Goal: Information Seeking & Learning: Learn about a topic

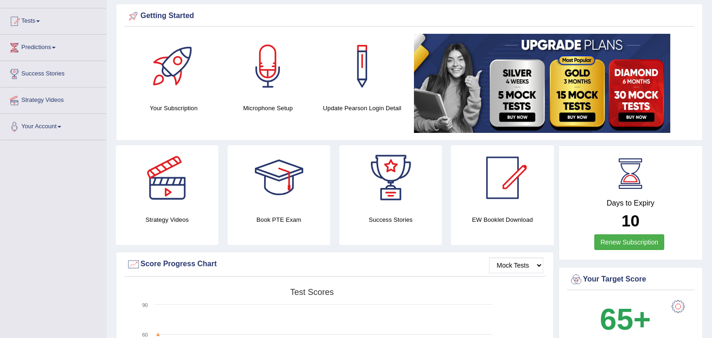
scroll to position [94, 0]
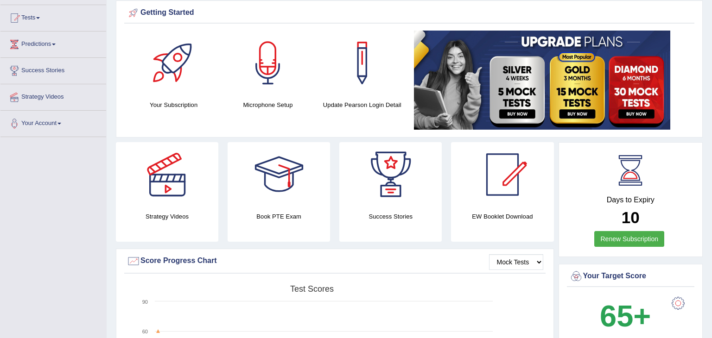
click at [634, 86] on img at bounding box center [542, 80] width 256 height 99
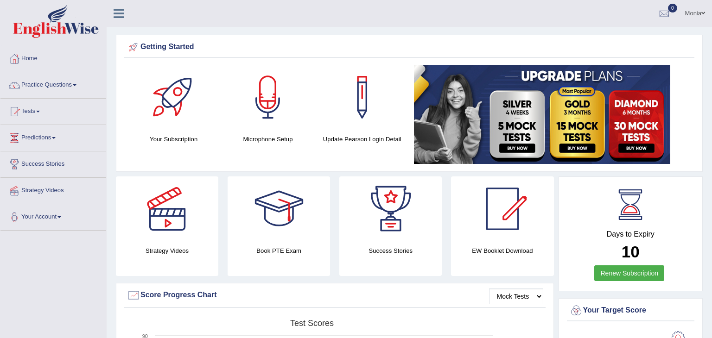
click at [76, 85] on link "Practice Questions" at bounding box center [53, 83] width 106 height 23
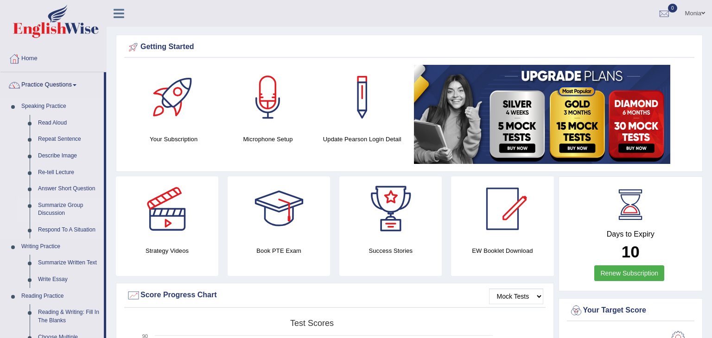
click at [61, 212] on link "Summarize Group Discussion" at bounding box center [69, 209] width 70 height 25
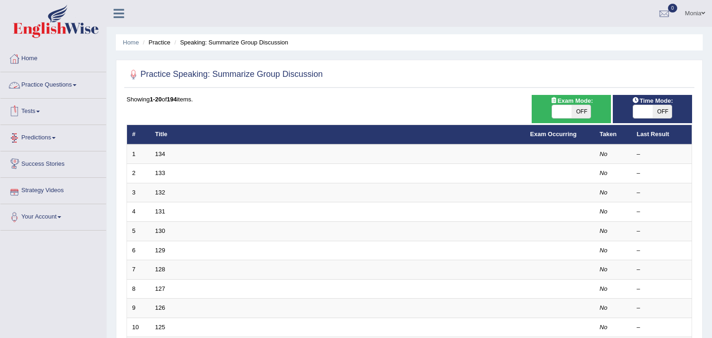
click at [70, 89] on link "Practice Questions" at bounding box center [53, 83] width 106 height 23
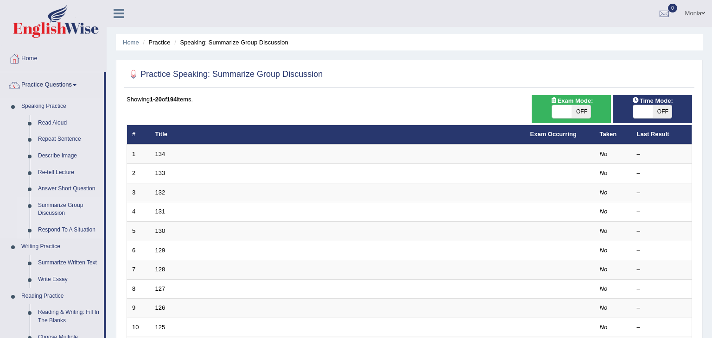
click at [80, 232] on link "Respond To A Situation" at bounding box center [69, 230] width 70 height 17
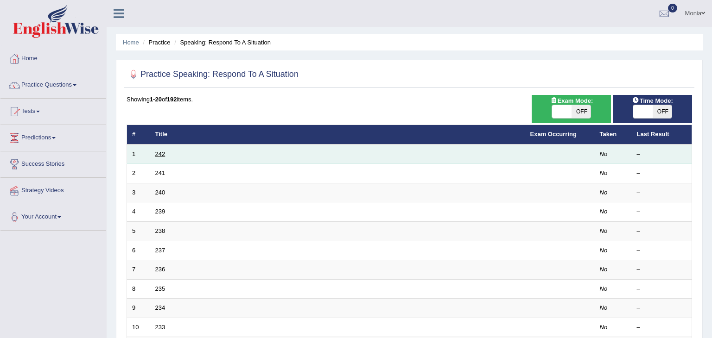
click at [157, 152] on link "242" at bounding box center [160, 154] width 10 height 7
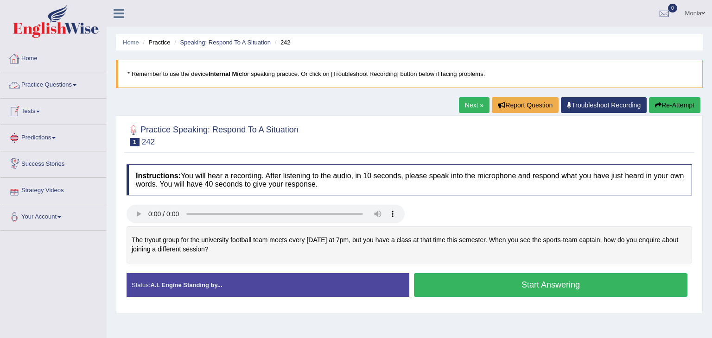
click at [71, 83] on link "Practice Questions" at bounding box center [53, 83] width 106 height 23
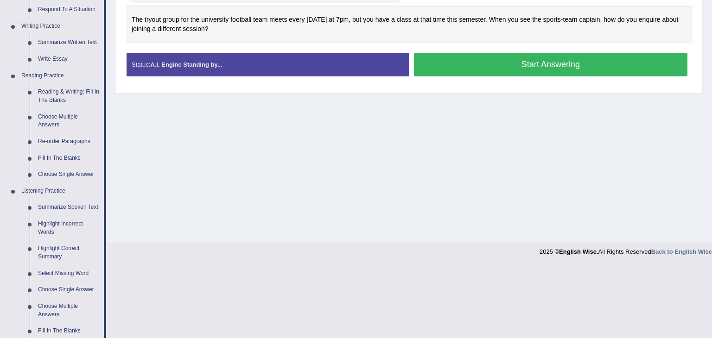
scroll to position [224, 0]
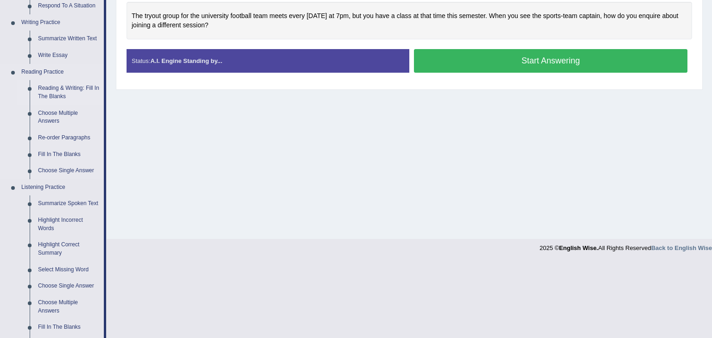
click at [71, 90] on link "Reading & Writing: Fill In The Blanks" at bounding box center [69, 92] width 70 height 25
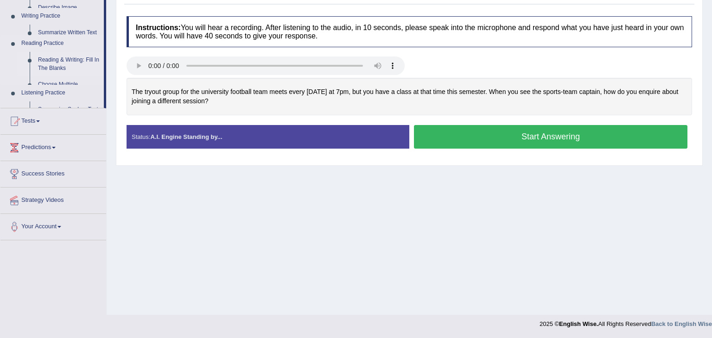
scroll to position [148, 0]
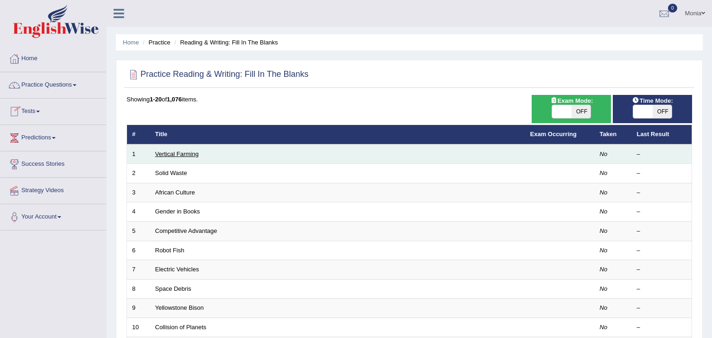
click at [184, 153] on link "Vertical Farming" at bounding box center [177, 154] width 44 height 7
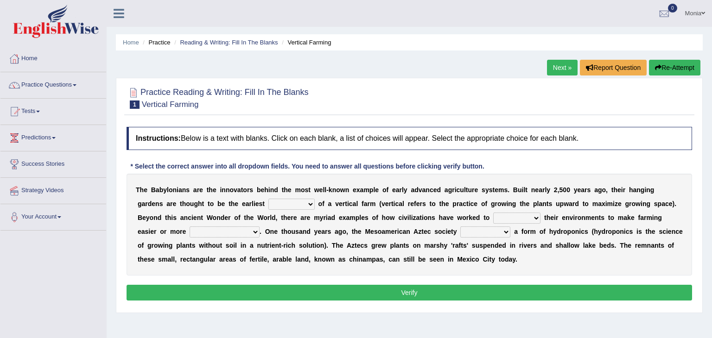
click at [268, 203] on select "prototype failure discredit protocol" at bounding box center [291, 204] width 46 height 11
click at [284, 320] on div "Home Practice Reading & Writing: Fill In The Blanks Vertical Farming Next » Rep…" at bounding box center [409, 231] width 605 height 463
click at [268, 204] on select "prototype failure discredit protocol" at bounding box center [291, 204] width 46 height 11
select select "prototype"
click at [268, 199] on select "prototype failure discredit protocol" at bounding box center [291, 204] width 46 height 11
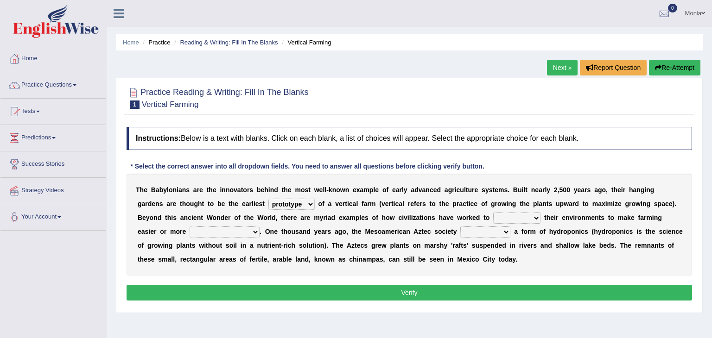
click at [493, 218] on select "manipulate escape respect disarrange" at bounding box center [516, 218] width 47 height 11
select select "manipulate"
click at [493, 213] on select "manipulate escape respect disarrange" at bounding box center [516, 218] width 47 height 11
click at [493, 218] on select "manipulate escape respect disarrange" at bounding box center [516, 218] width 47 height 11
click at [487, 267] on div "T h e B a b y l o n i a n s a r e t h e i n n o v a t o r s b e h i n d t h e m…" at bounding box center [409, 225] width 565 height 102
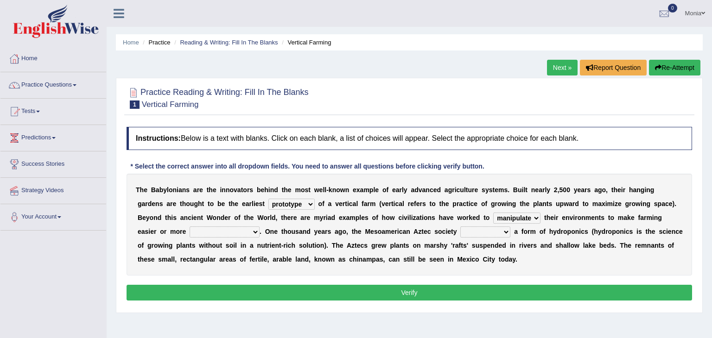
click at [260, 227] on select "productive constructive connective counterproductive" at bounding box center [225, 232] width 70 height 11
select select "productive"
click at [260, 227] on select "productive constructive connective counterproductive" at bounding box center [225, 232] width 70 height 11
click at [460, 233] on select "domineered volunteered pioneered engineered" at bounding box center [485, 232] width 50 height 11
select select "engineered"
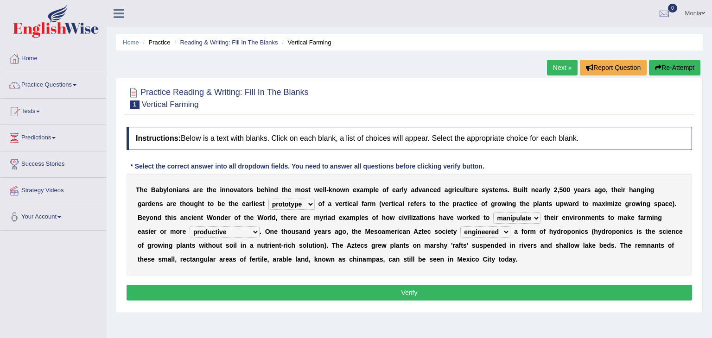
click at [460, 227] on select "domineered volunteered pioneered engineered" at bounding box center [485, 232] width 50 height 11
click at [460, 236] on select "domineered volunteered pioneered engineered" at bounding box center [485, 232] width 50 height 11
click at [425, 264] on div "T h e B a b y l o n i a n s a r e t h e i n n o v a t o r s b e h i n d t h e m…" at bounding box center [409, 225] width 565 height 102
click at [460, 231] on select "domineered volunteered pioneered engineered" at bounding box center [485, 232] width 50 height 11
click at [382, 267] on div "T h e B a b y l o n i a n s a r e t h e i n n o v a t o r s b e h i n d t h e m…" at bounding box center [409, 225] width 565 height 102
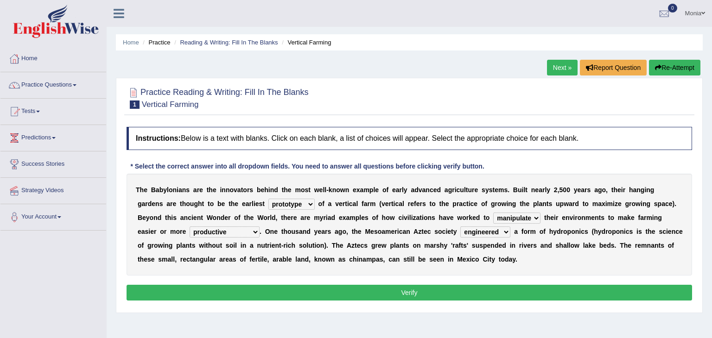
click at [398, 298] on button "Verify" at bounding box center [409, 293] width 565 height 16
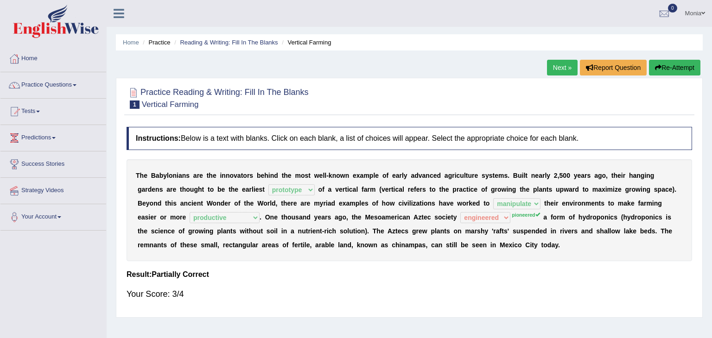
click at [561, 66] on link "Next »" at bounding box center [562, 68] width 31 height 16
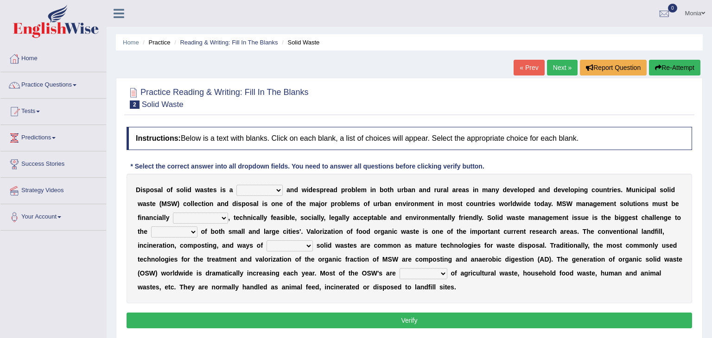
click at [270, 192] on select "slanting stinging stalling shafting" at bounding box center [259, 190] width 46 height 11
select select "slanting"
click at [236, 185] on select "slanting stinging stalling shafting" at bounding box center [259, 190] width 46 height 11
click at [270, 189] on select "slanting stinging stalling shafting" at bounding box center [259, 190] width 46 height 11
click at [320, 270] on b "M" at bounding box center [323, 273] width 6 height 7
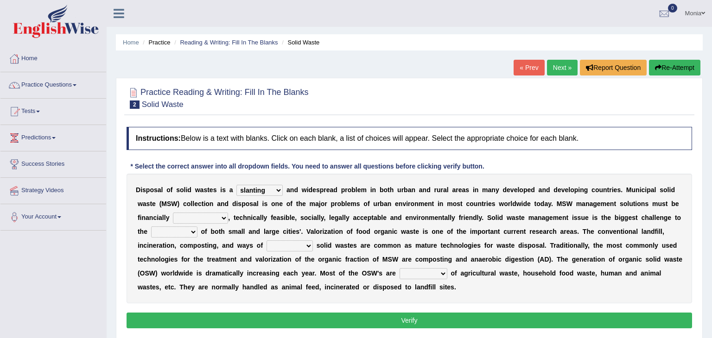
click at [185, 218] on select "unattainable sustainable objectionable treasonable" at bounding box center [200, 218] width 55 height 11
select select "sustainable"
click at [173, 213] on select "unattainable sustainable objectionable treasonable" at bounding box center [200, 218] width 55 height 11
click at [165, 253] on div "D i s p o s a l o f s o l i d w a s t e s i s a slanting stinging stalling shaf…" at bounding box center [409, 239] width 565 height 130
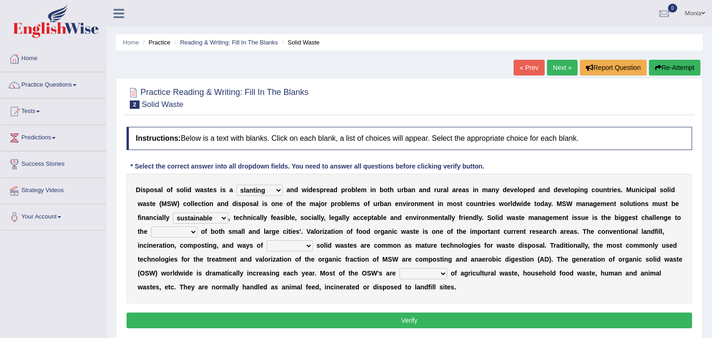
click at [165, 253] on div "D i s p o s a l o f s o l i d w a s t e s i s a slanting stinging stalling shaf…" at bounding box center [409, 239] width 565 height 130
click at [197, 227] on select "plants culture authorities history" at bounding box center [174, 232] width 46 height 11
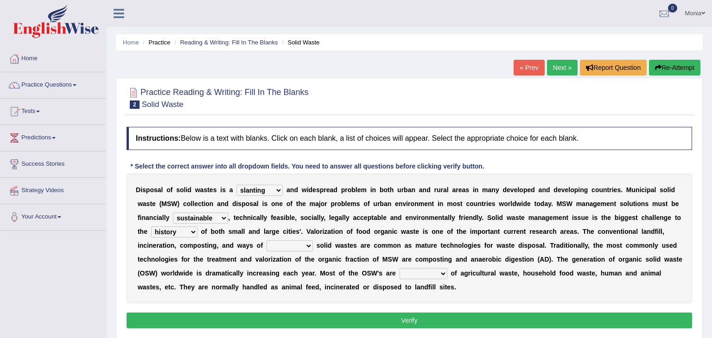
select select "authorities"
click at [197, 227] on select "plants culture authorities history" at bounding box center [174, 232] width 46 height 11
click at [267, 248] on select "reserving preserving deserving handling" at bounding box center [290, 246] width 46 height 11
select select "handling"
click at [267, 241] on select "reserving preserving deserving handling" at bounding box center [290, 246] width 46 height 11
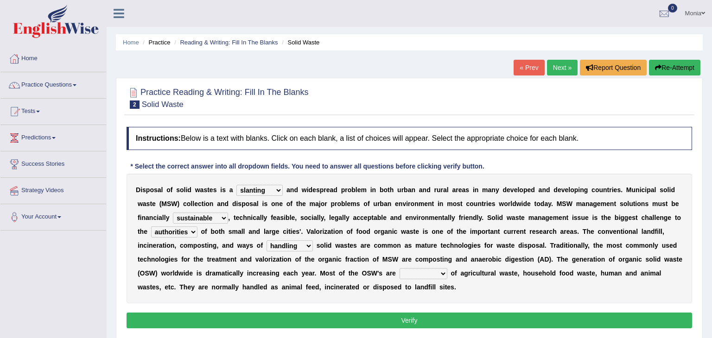
click at [196, 303] on div "Instructions: Below is a text with blanks. Click on each blank, a list of choic…" at bounding box center [409, 229] width 570 height 214
click at [400, 270] on select "composed disposed composing disposing" at bounding box center [424, 273] width 48 height 11
click at [400, 268] on select "composed disposed composing disposing" at bounding box center [424, 273] width 48 height 11
click at [400, 271] on select "composed disposed composing disposing" at bounding box center [424, 273] width 48 height 11
select select "composing"
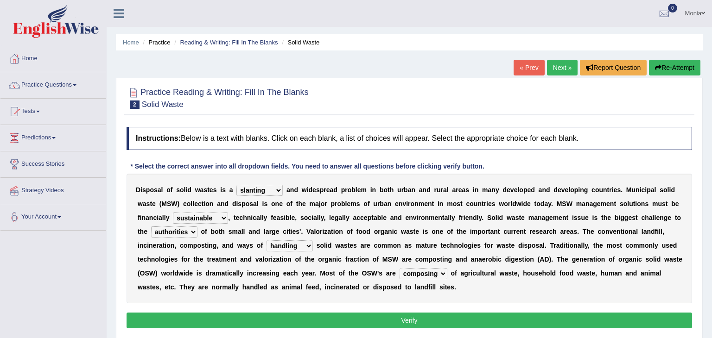
click at [400, 268] on select "composed disposed composing disposing" at bounding box center [424, 273] width 48 height 11
click at [330, 326] on button "Verify" at bounding box center [409, 321] width 565 height 16
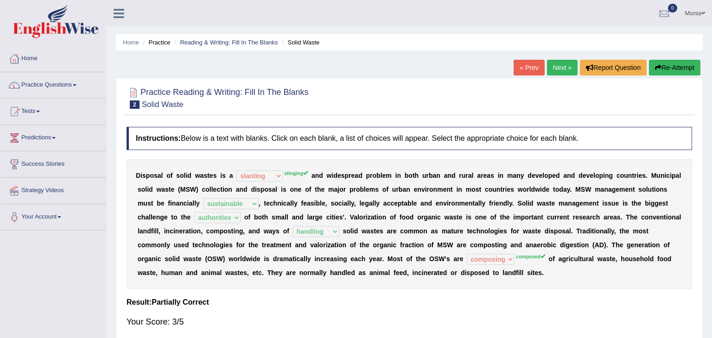
click at [559, 66] on link "Next »" at bounding box center [562, 68] width 31 height 16
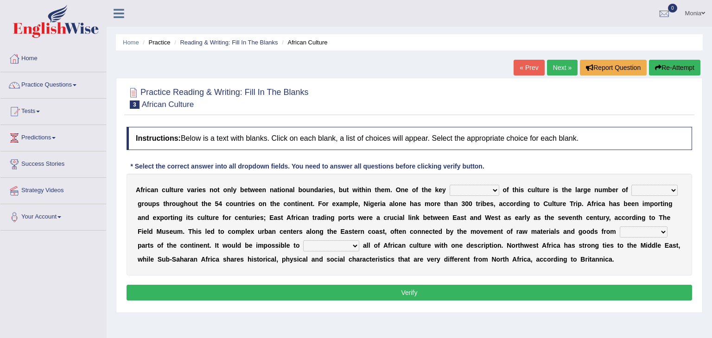
click at [466, 190] on select "conjectures features issues doubts" at bounding box center [475, 190] width 50 height 11
select select "issues"
click at [450, 185] on select "conjectures features issues doubts" at bounding box center [475, 190] width 50 height 11
click at [631, 190] on select "ethic ethnic eugenic epic" at bounding box center [654, 190] width 46 height 11
select select "ethnic"
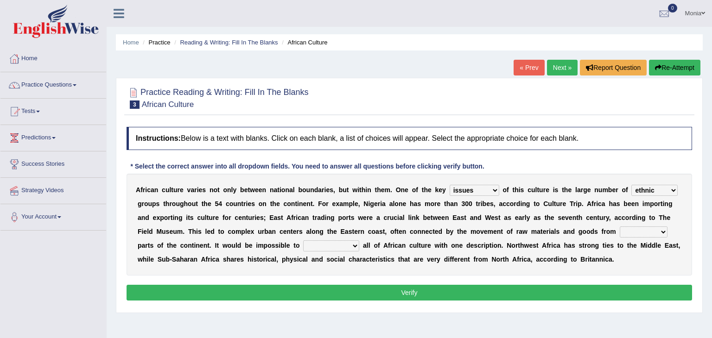
click at [631, 185] on select "ethic ethnic eugenic epic" at bounding box center [654, 190] width 46 height 11
click at [459, 189] on select "conjectures features issues doubts" at bounding box center [475, 190] width 50 height 11
click at [504, 166] on div "Instructions: Below is a text with blanks. Click on each blank, a list of choic…" at bounding box center [409, 215] width 570 height 186
click at [460, 189] on select "conjectures features issues doubts" at bounding box center [475, 190] width 50 height 11
select select "features"
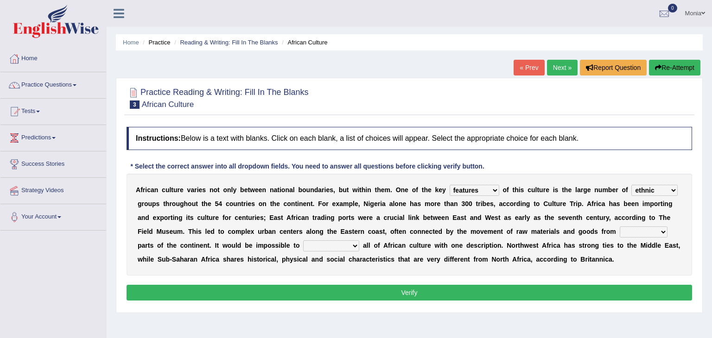
click at [450, 185] on select "conjectures features issues doubts" at bounding box center [475, 190] width 50 height 11
click at [620, 231] on select "forelocked interlocked unlocked landlocked" at bounding box center [644, 232] width 48 height 11
click at [620, 227] on select "forelocked interlocked unlocked landlocked" at bounding box center [644, 232] width 48 height 11
click at [620, 229] on select "forelocked interlocked unlocked landlocked" at bounding box center [644, 232] width 48 height 11
select select "landlocked"
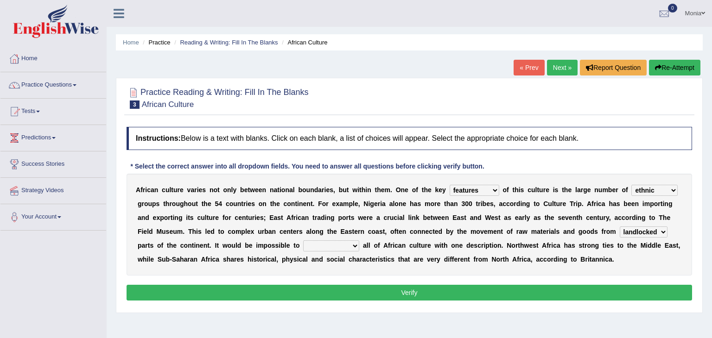
click at [620, 227] on select "forelocked interlocked unlocked landlocked" at bounding box center [644, 232] width 48 height 11
click at [303, 244] on select "characterize conceptualize symbolize synthesize" at bounding box center [331, 246] width 56 height 11
select select "synthesize"
click at [303, 241] on select "characterize conceptualize symbolize synthesize" at bounding box center [331, 246] width 56 height 11
click at [340, 287] on button "Verify" at bounding box center [409, 293] width 565 height 16
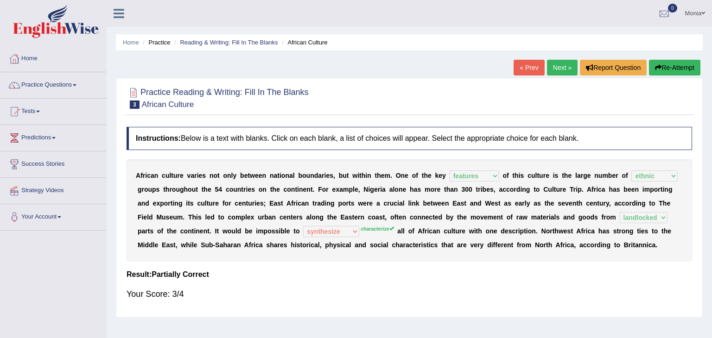
click at [559, 68] on link "Next »" at bounding box center [562, 68] width 31 height 16
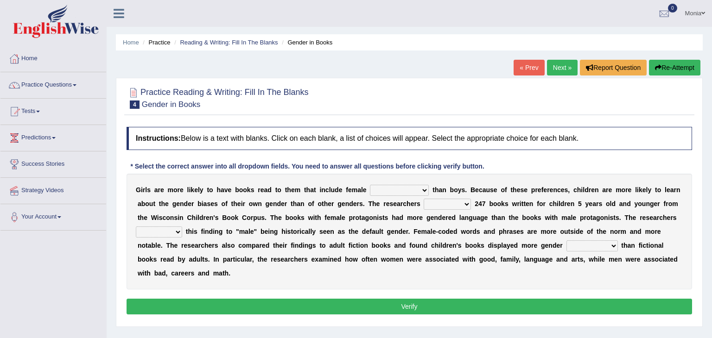
click at [401, 186] on select "protagonists cosmogonists agonists expressionists" at bounding box center [399, 190] width 59 height 11
select select "protagonists"
click at [370, 185] on select "protagonists cosmogonists agonists expressionists" at bounding box center [399, 190] width 59 height 11
click at [424, 204] on select "hydrolyzed paralyzed catalyzed analyzed" at bounding box center [447, 204] width 47 height 11
select select "analyzed"
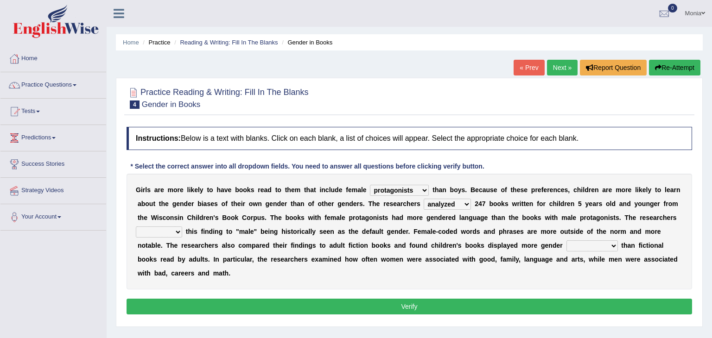
click at [424, 199] on select "hydrolyzed paralyzed catalyzed analyzed" at bounding box center [447, 204] width 47 height 11
click at [182, 227] on select "contribute tribute distribute attribute" at bounding box center [159, 232] width 46 height 11
select select "attribute"
click at [182, 227] on select "contribute tribute distribute attribute" at bounding box center [159, 232] width 46 height 11
click at [566, 249] on select "stereotypes teletypes prototypes electrotypes" at bounding box center [591, 246] width 51 height 11
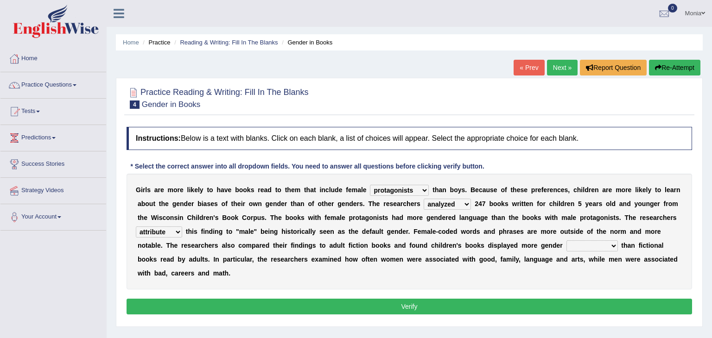
select select "stereotypes"
click at [566, 241] on select "stereotypes teletypes prototypes electrotypes" at bounding box center [591, 246] width 51 height 11
click at [438, 299] on button "Verify" at bounding box center [409, 307] width 565 height 16
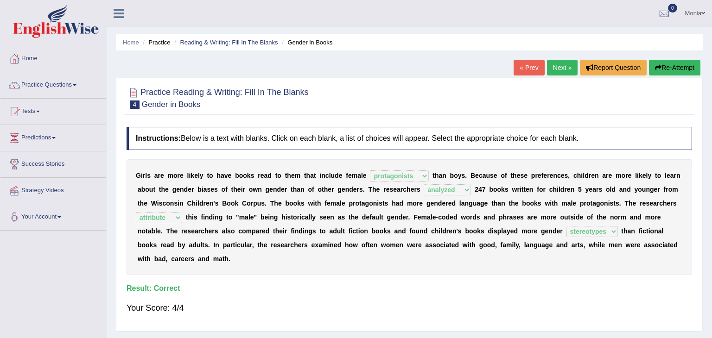
click at [558, 66] on link "Next »" at bounding box center [562, 68] width 31 height 16
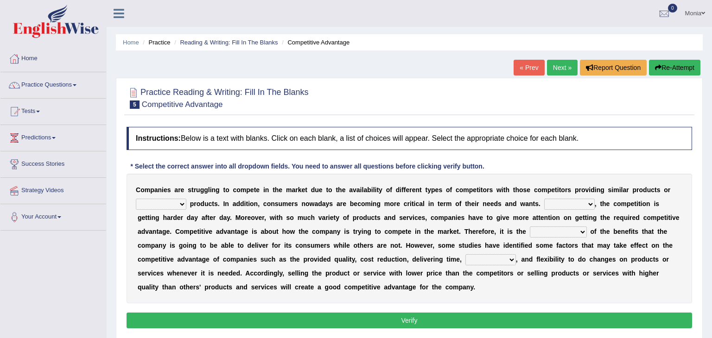
click at [174, 204] on select "constitution restitution substitution institution" at bounding box center [161, 204] width 51 height 11
select select "substitution"
click at [136, 199] on select "constitution restitution substitution institution" at bounding box center [161, 204] width 51 height 11
click at [549, 204] on select "However Instead Additionally Therefore" at bounding box center [569, 204] width 51 height 11
select select "However"
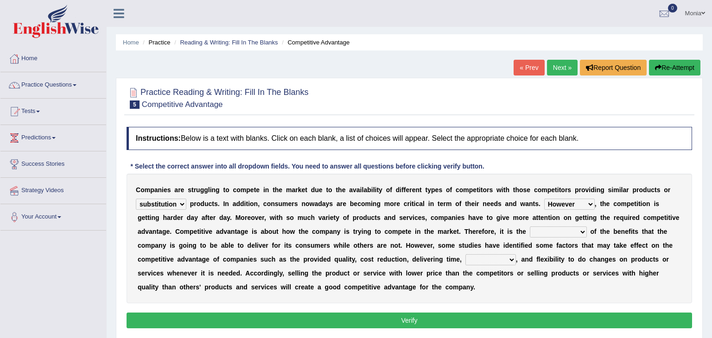
click at [544, 199] on select "However Instead Additionally Therefore" at bounding box center [569, 204] width 51 height 11
click at [530, 231] on select "dissemination ordination determination incarnation" at bounding box center [558, 232] width 57 height 11
select select "determination"
click at [530, 227] on select "dissemination ordination determination incarnation" at bounding box center [558, 232] width 57 height 11
click at [530, 232] on select "dissemination ordination determination incarnation" at bounding box center [558, 232] width 57 height 11
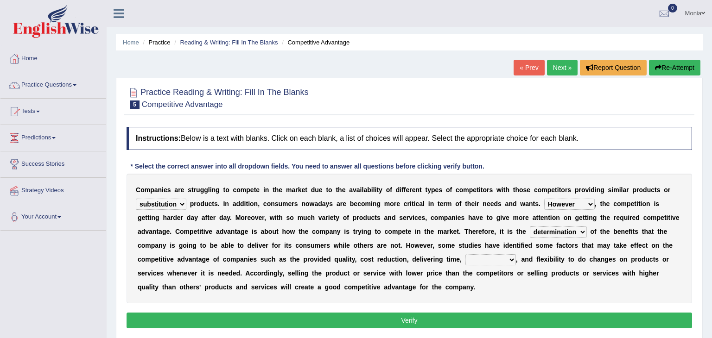
click at [515, 288] on div "C o m p a n i e s a r e s t r u g g l i n g t o c o m p e t e i n t h e m a r k…" at bounding box center [409, 239] width 565 height 130
click at [465, 257] on select "captivation aggregation deprivation innovation" at bounding box center [490, 259] width 51 height 11
select select "innovation"
click at [465, 254] on select "captivation aggregation deprivation innovation" at bounding box center [490, 259] width 51 height 11
click at [394, 322] on button "Verify" at bounding box center [409, 321] width 565 height 16
